Goal: Download file/media

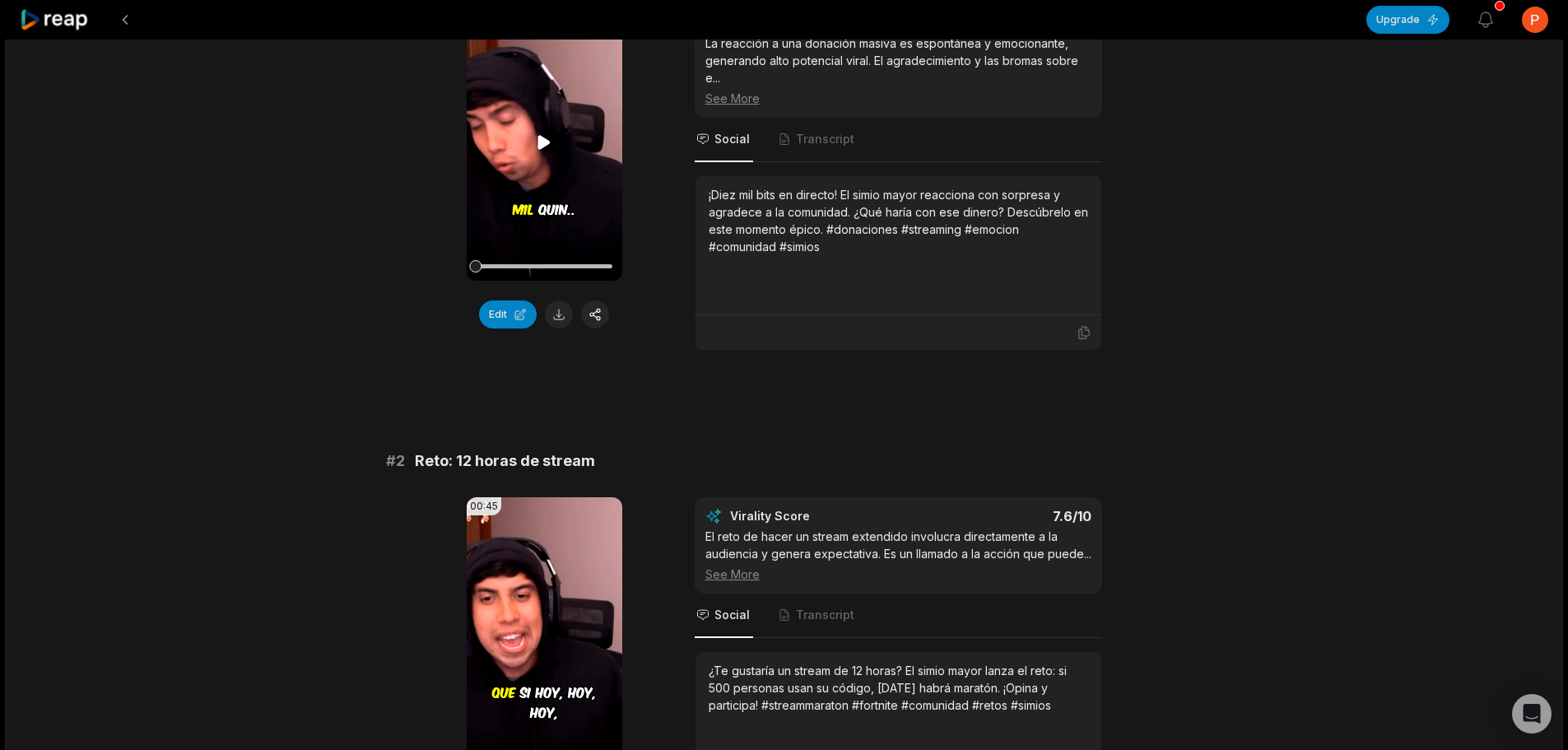
click at [538, 138] on icon at bounding box center [544, 142] width 20 height 20
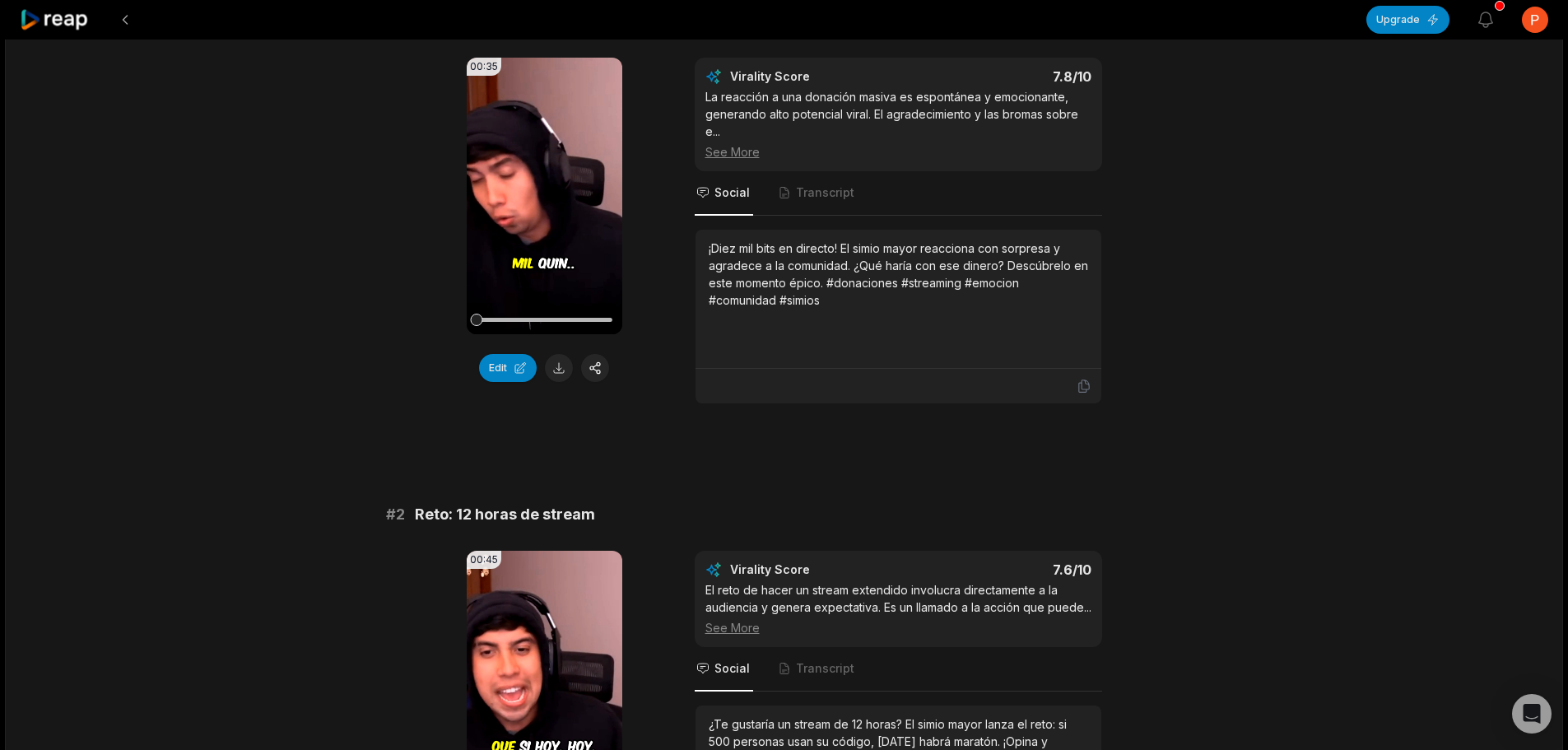
scroll to position [165, 0]
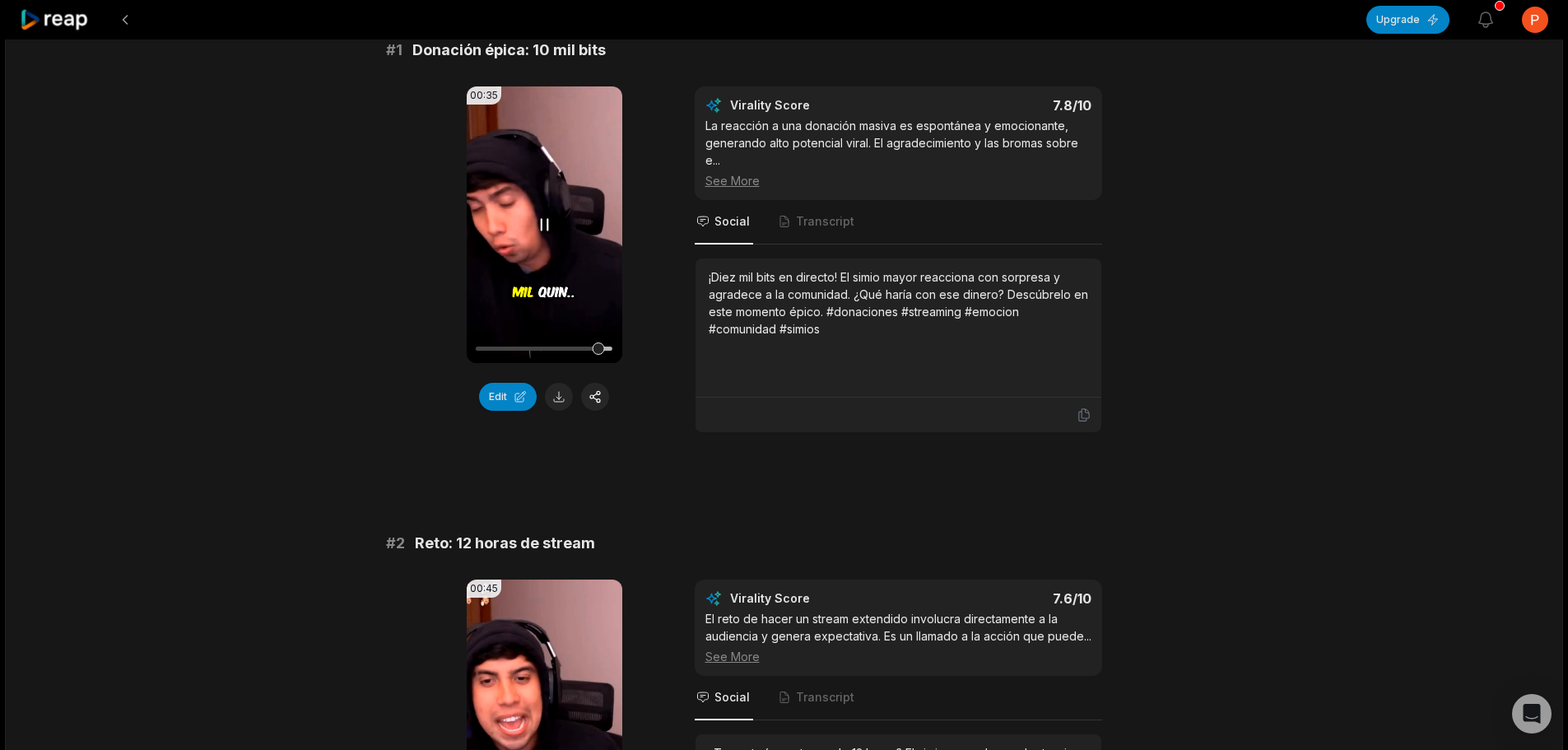
click at [541, 214] on video "Your browser does not support mp4 format." at bounding box center [544, 224] width 156 height 276
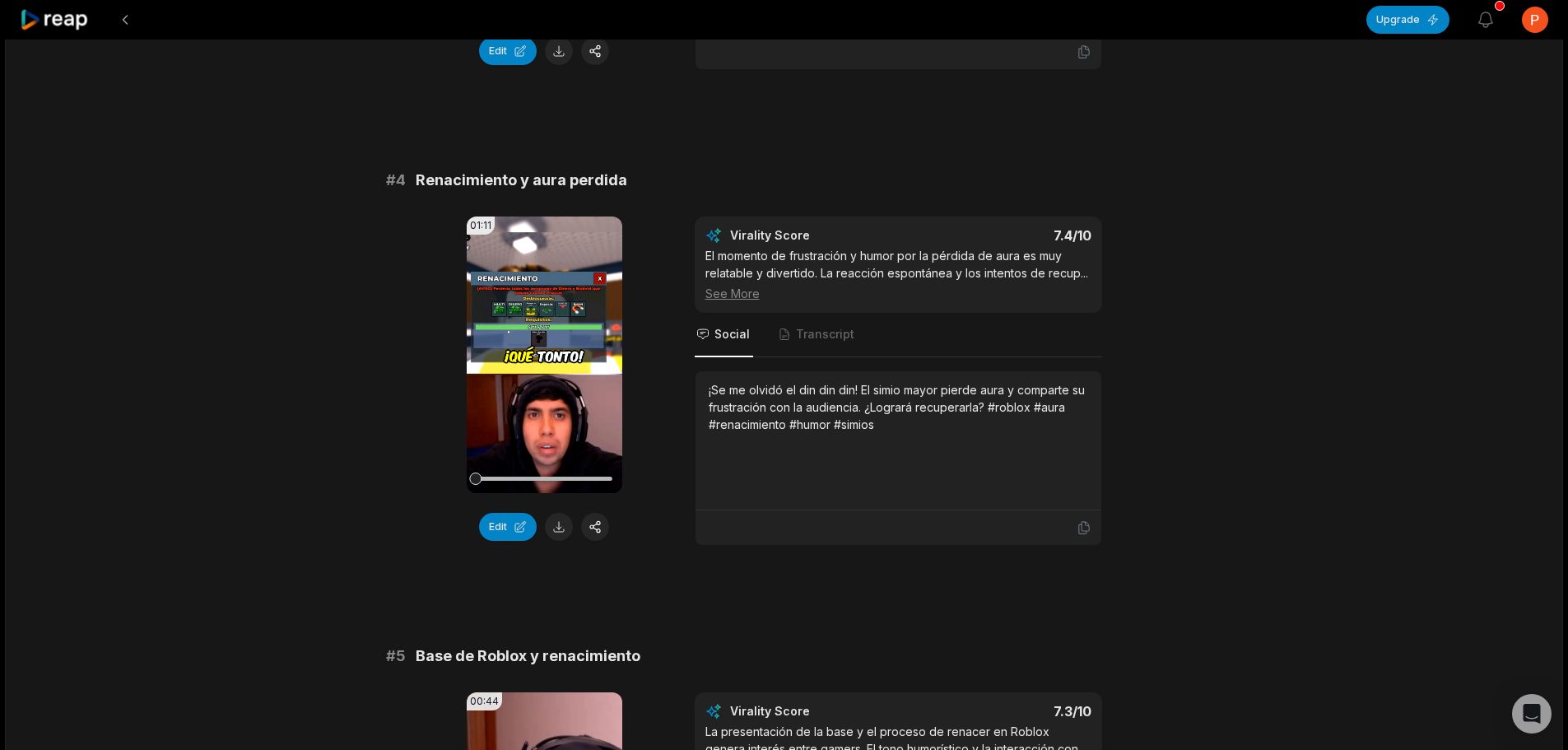
scroll to position [1481, 0]
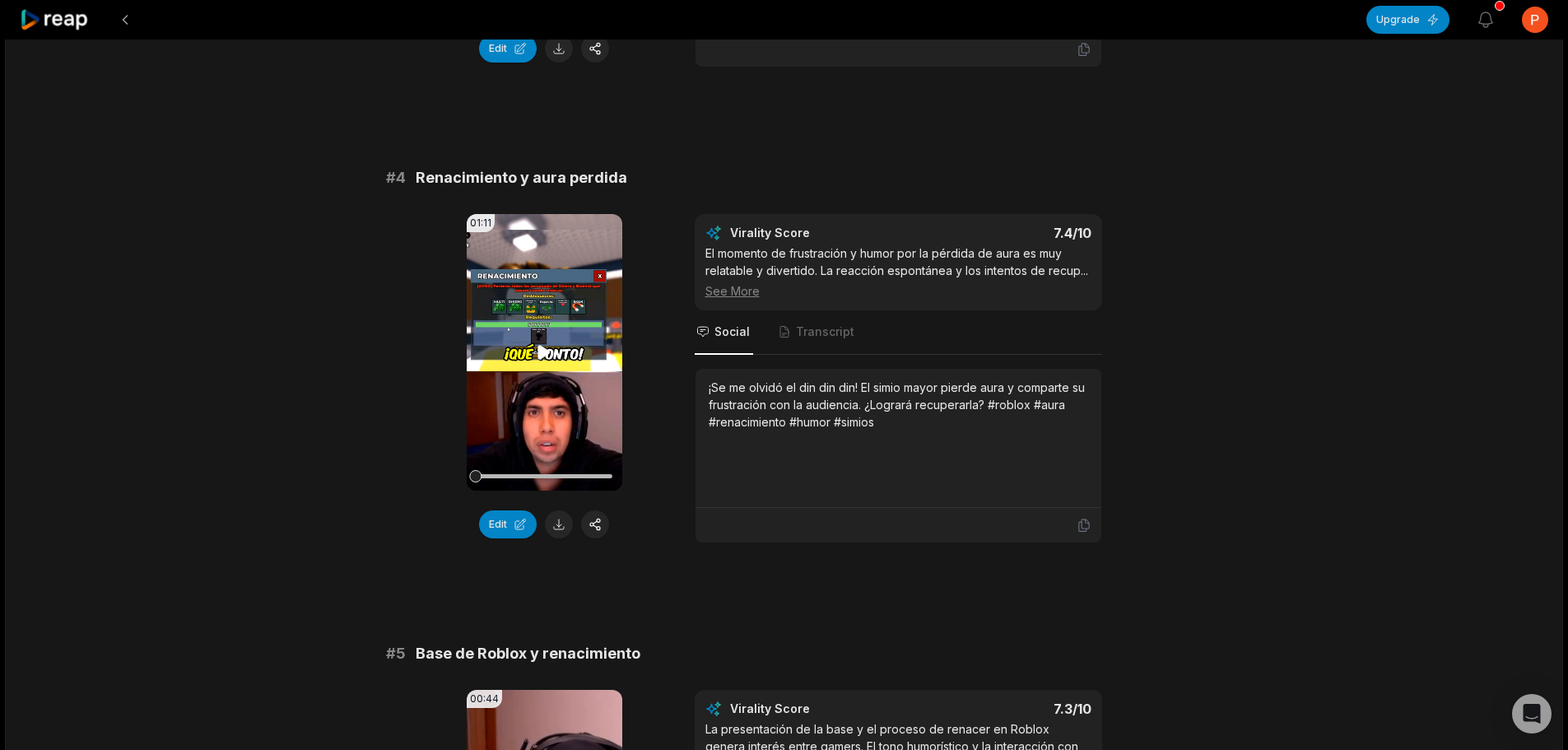
click at [543, 361] on icon at bounding box center [544, 353] width 20 height 20
click at [500, 489] on div at bounding box center [544, 477] width 137 height 29
click at [515, 490] on div at bounding box center [544, 477] width 137 height 29
click at [544, 478] on div at bounding box center [544, 476] width 137 height 5
click at [562, 488] on div at bounding box center [544, 477] width 137 height 29
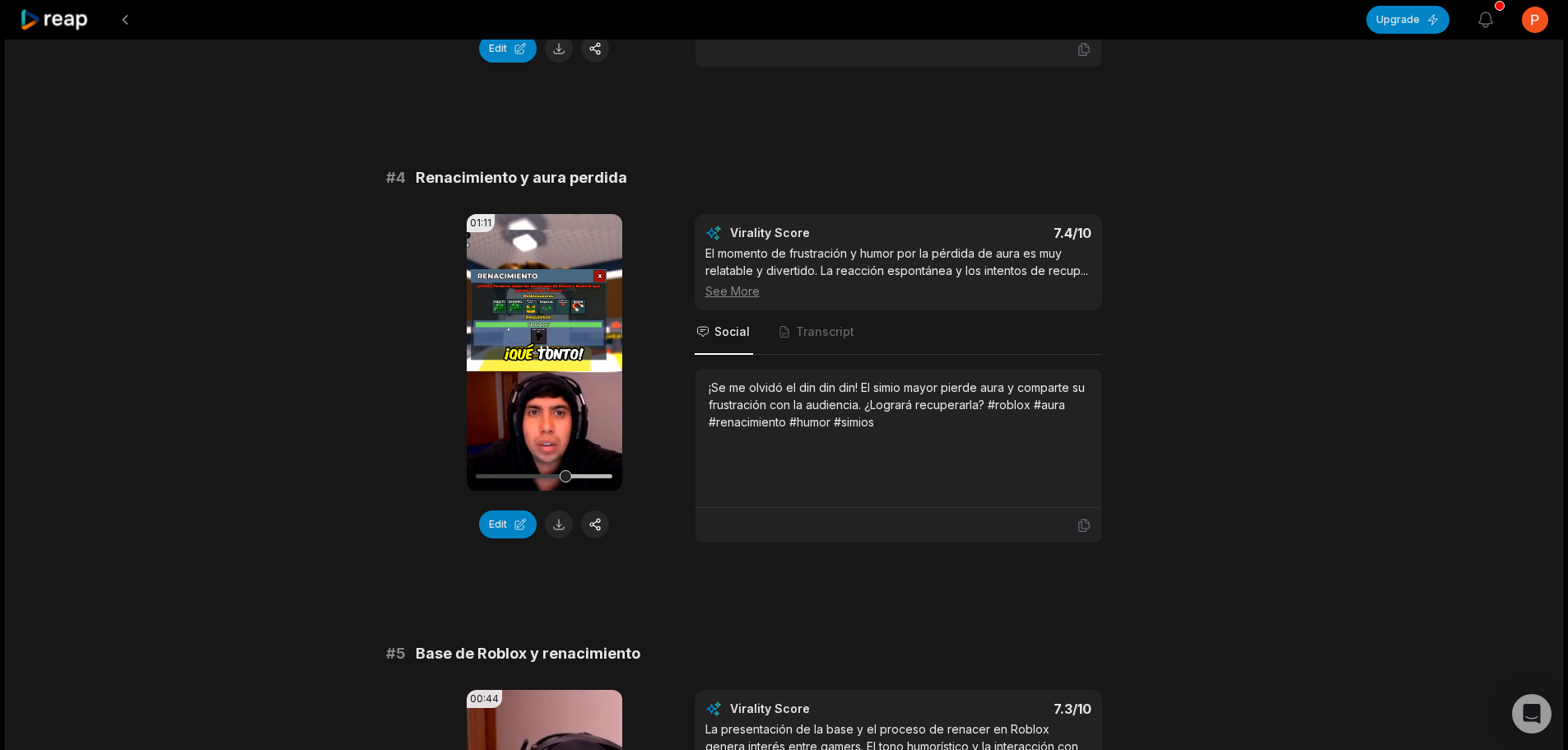
click at [542, 357] on icon at bounding box center [544, 352] width 6 height 11
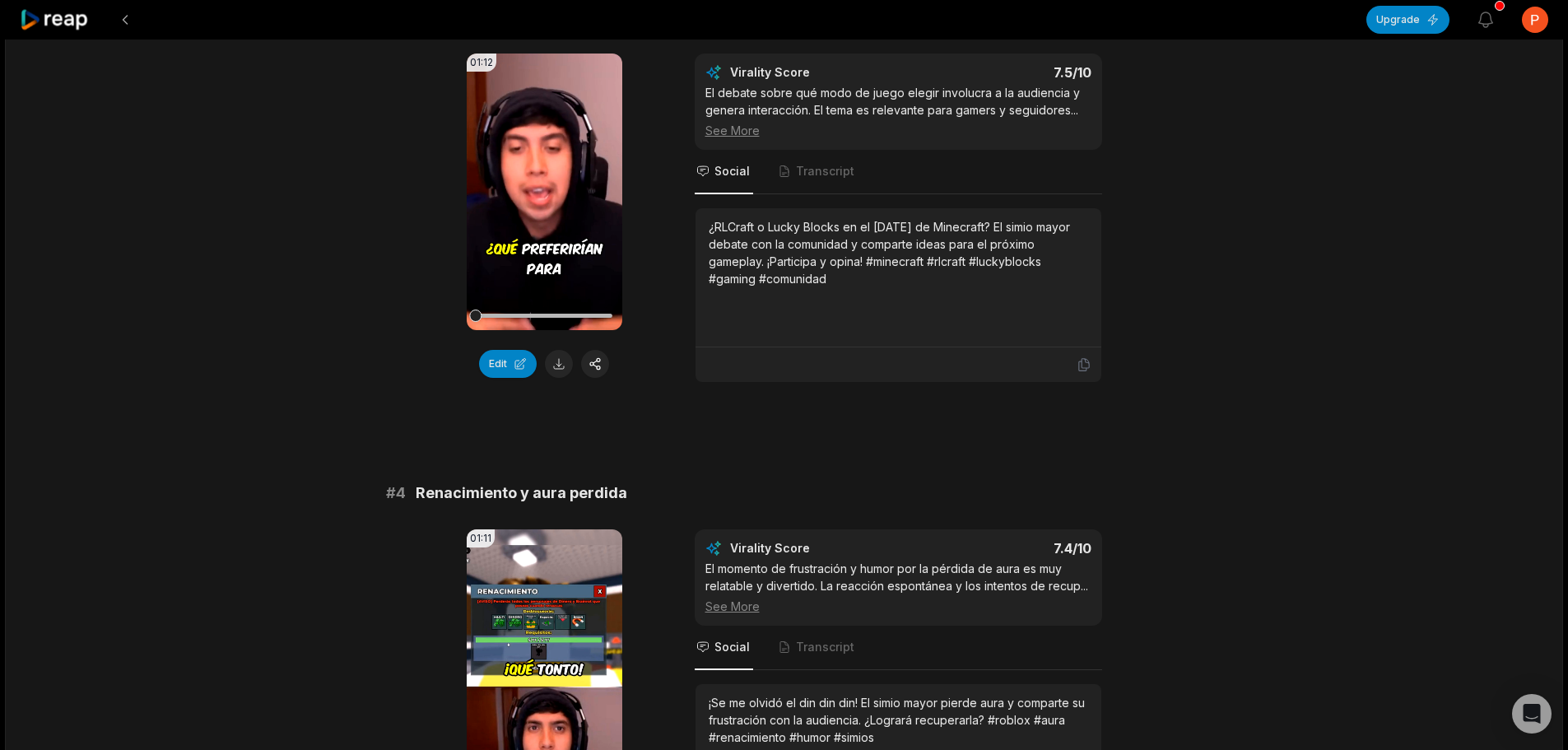
scroll to position [953, 0]
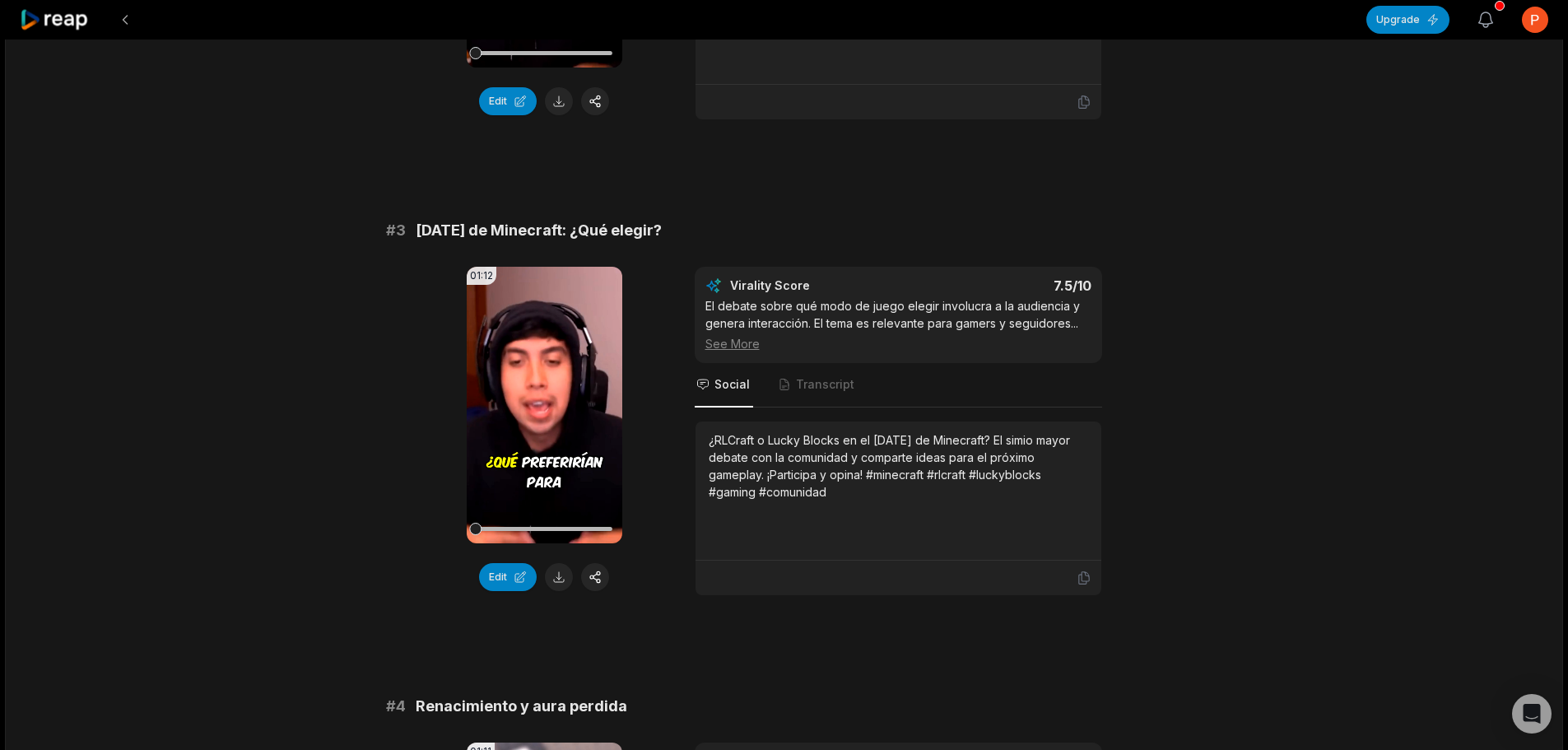
click at [1492, 11] on icon "button" at bounding box center [1486, 20] width 20 height 20
drag, startPoint x: 1226, startPoint y: 529, endPoint x: 1215, endPoint y: 515, distance: 17.8
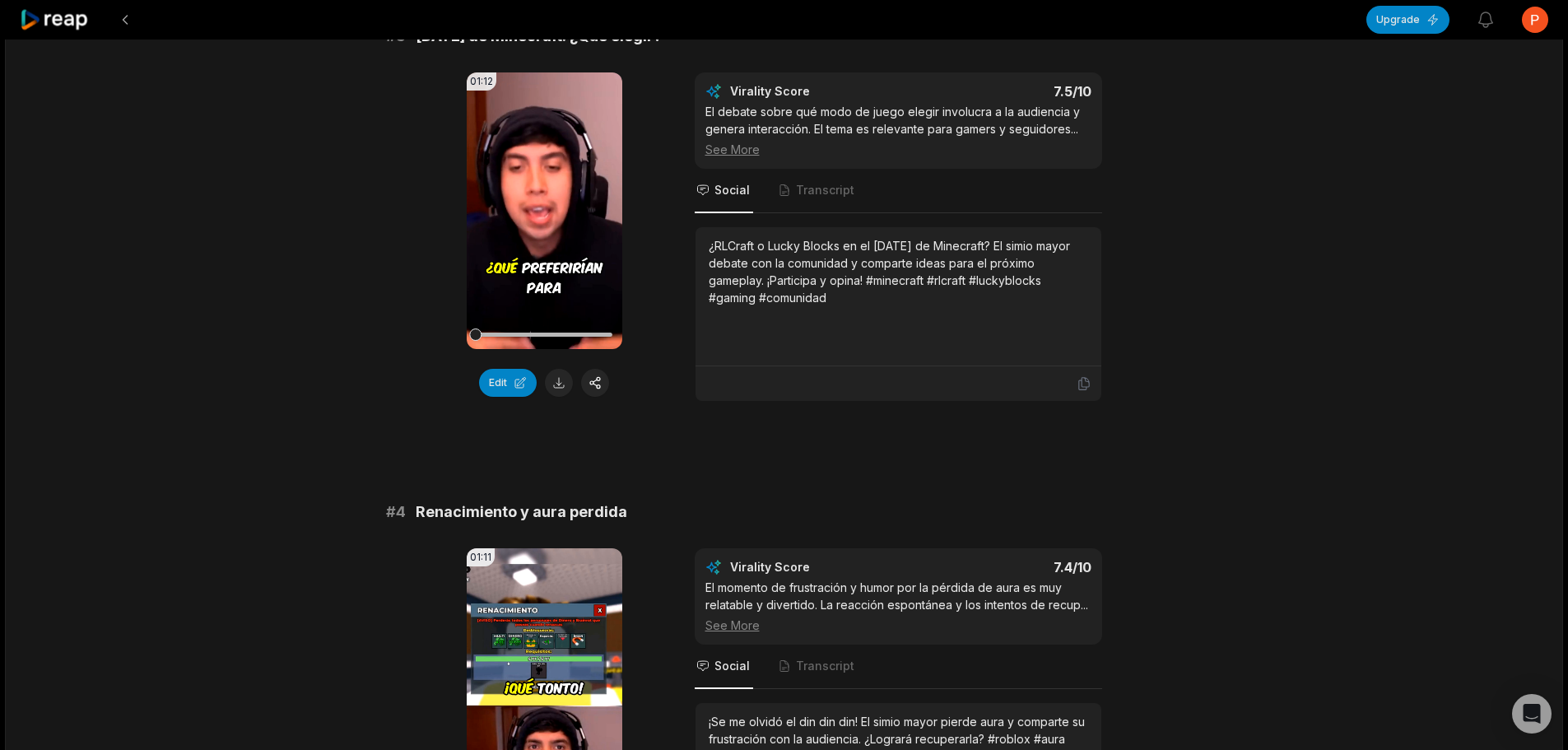
scroll to position [1152, 0]
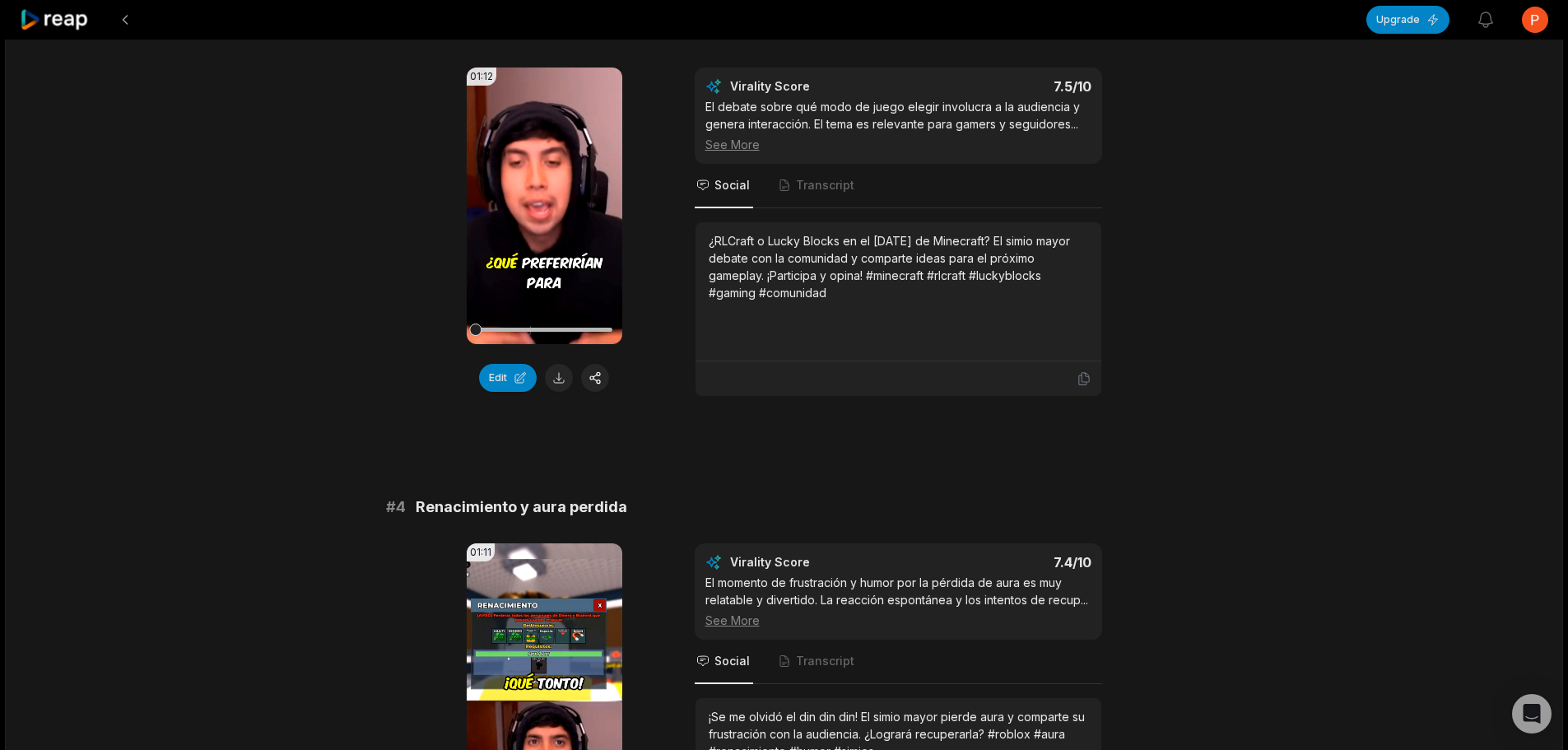
click at [714, 153] on div "See More" at bounding box center [899, 144] width 387 height 17
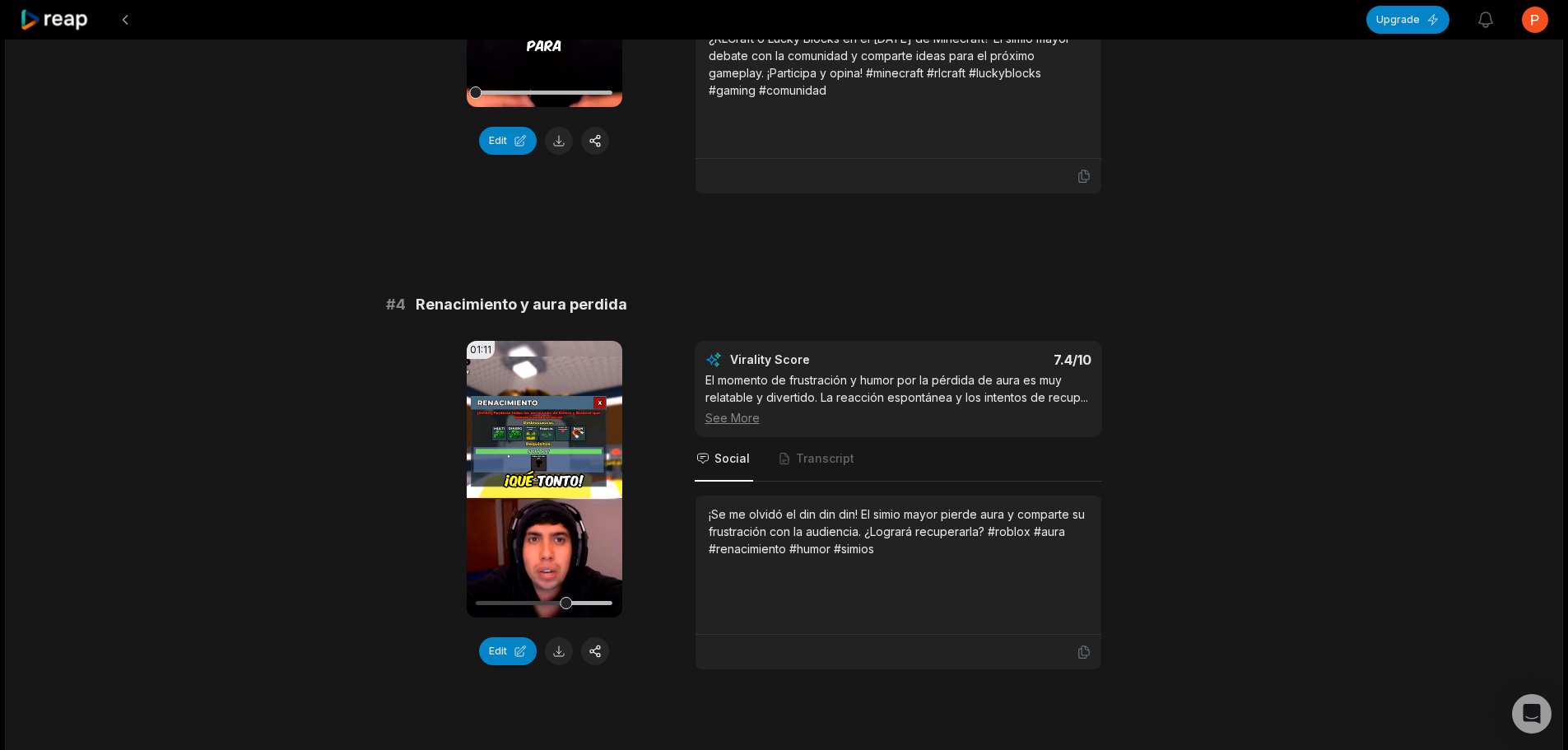
scroll to position [1234, 0]
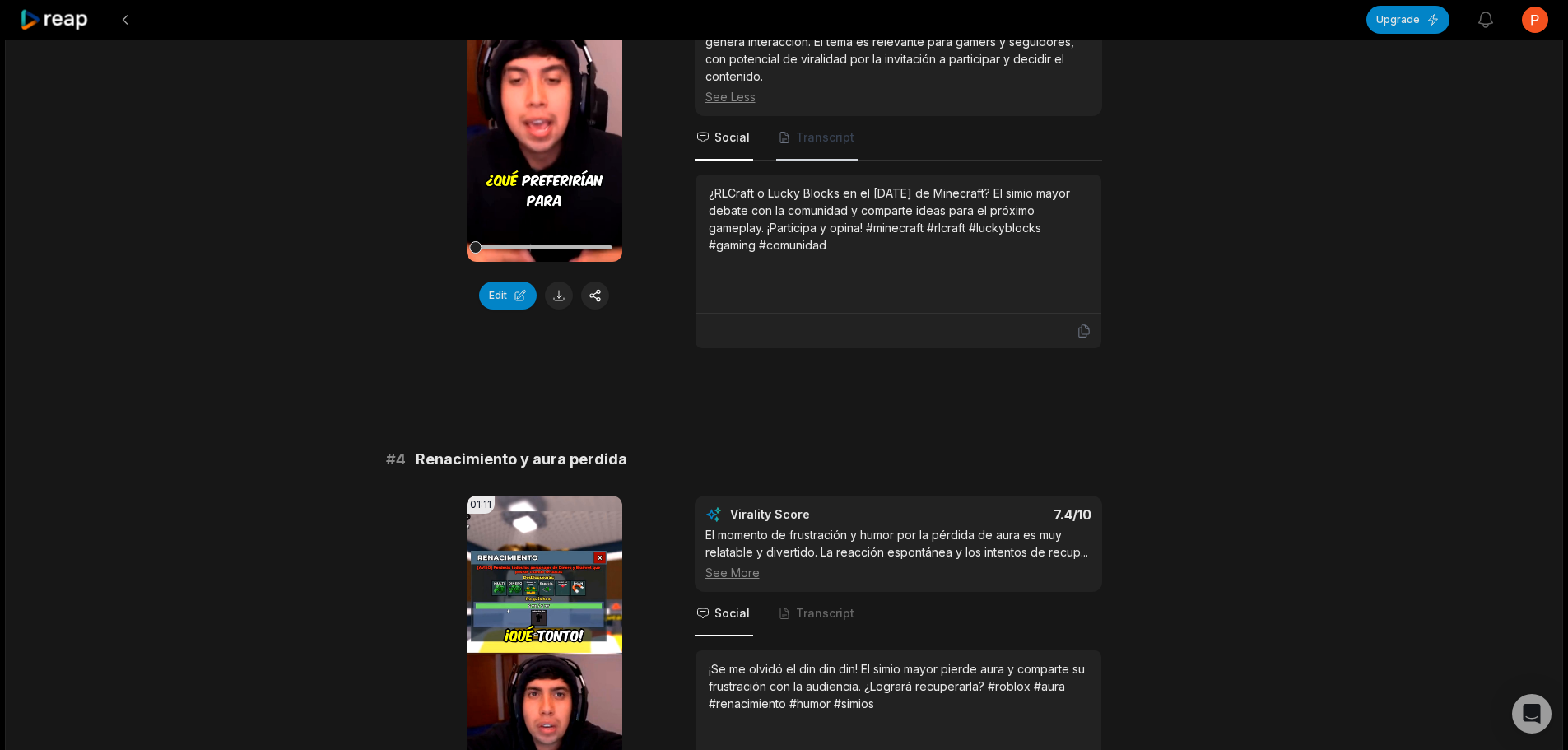
click at [828, 146] on span "Transcript" at bounding box center [825, 138] width 58 height 16
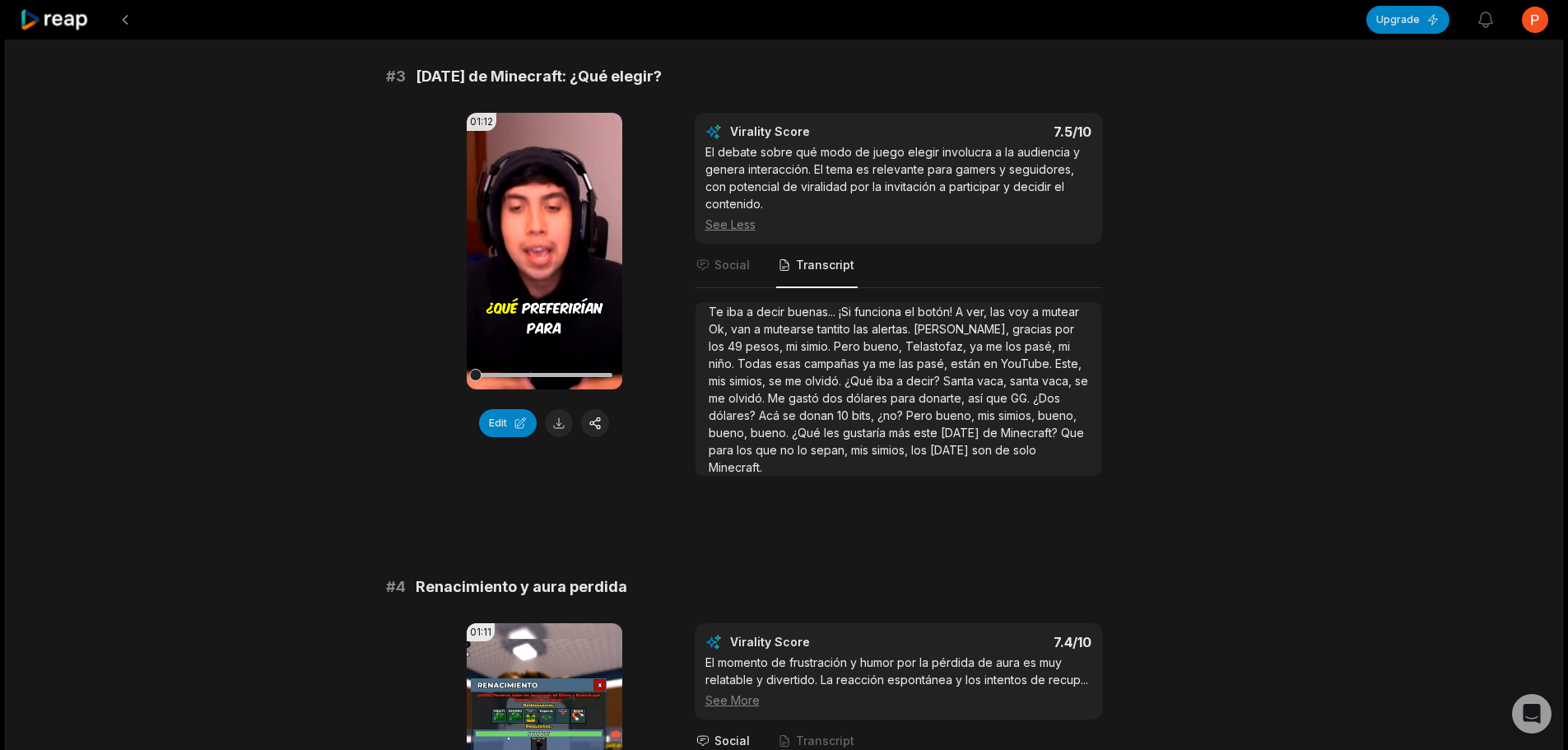
scroll to position [1070, 0]
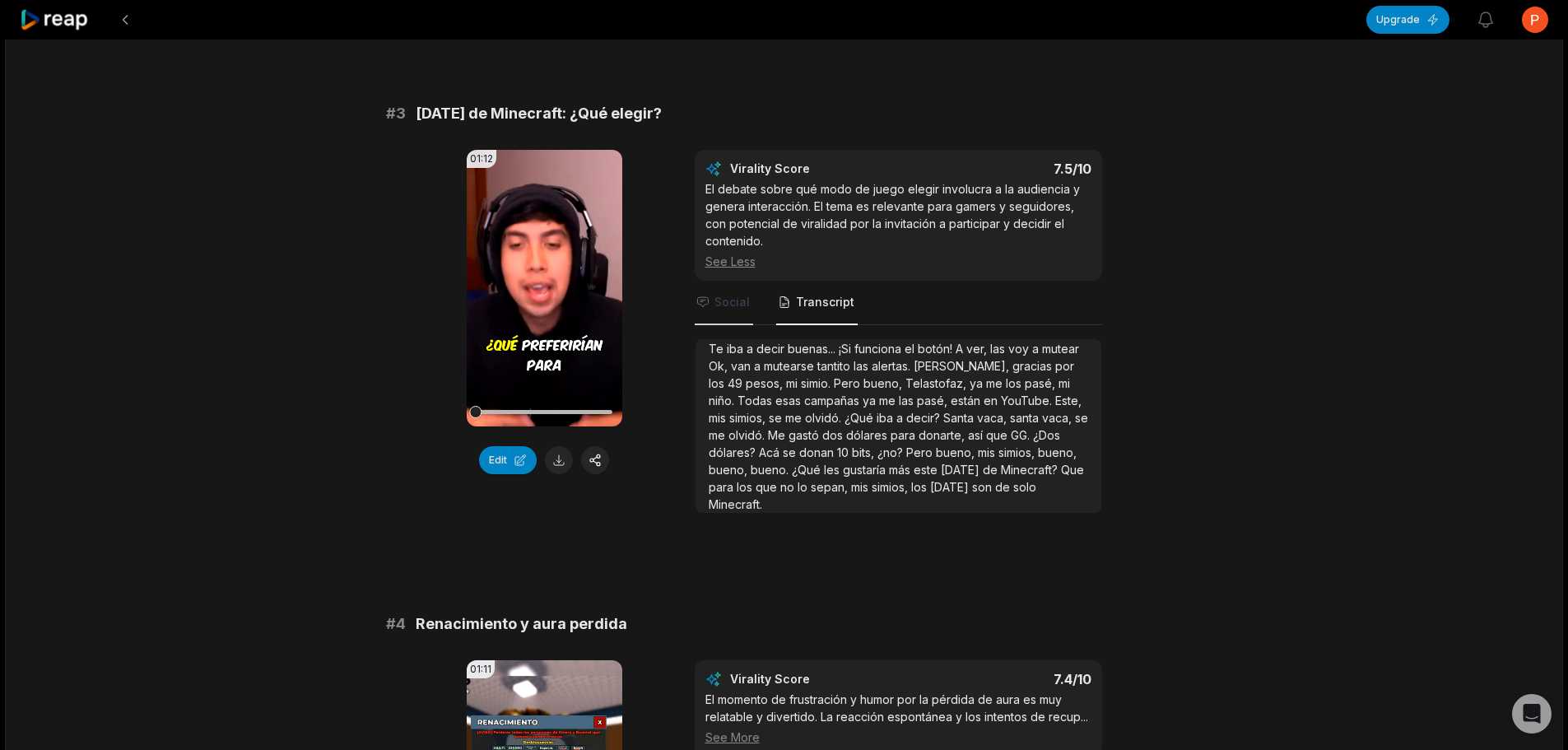
click at [737, 310] on span "Social" at bounding box center [732, 302] width 36 height 16
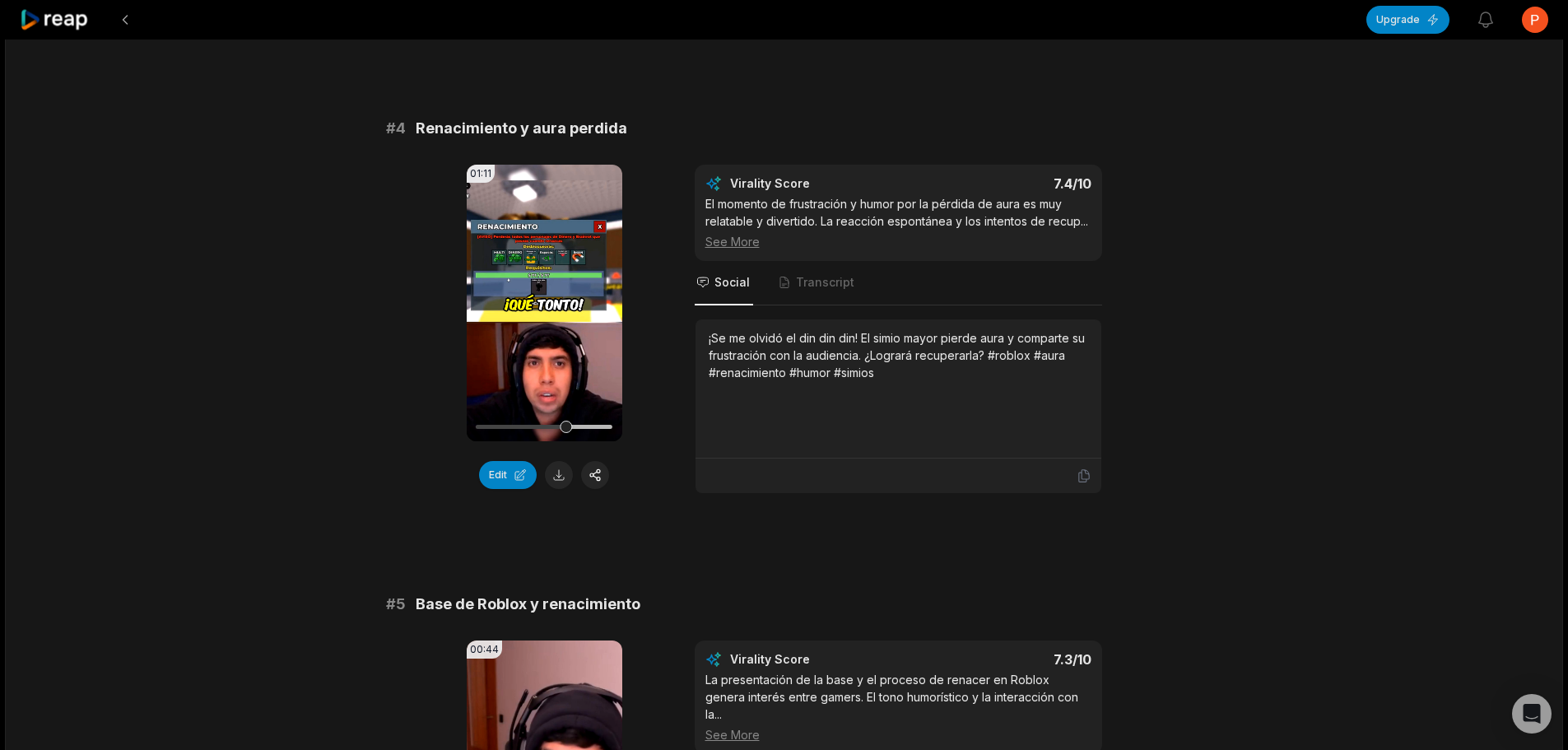
scroll to position [1564, 0]
click at [552, 488] on button at bounding box center [559, 476] width 28 height 28
